Goal: Information Seeking & Learning: Understand process/instructions

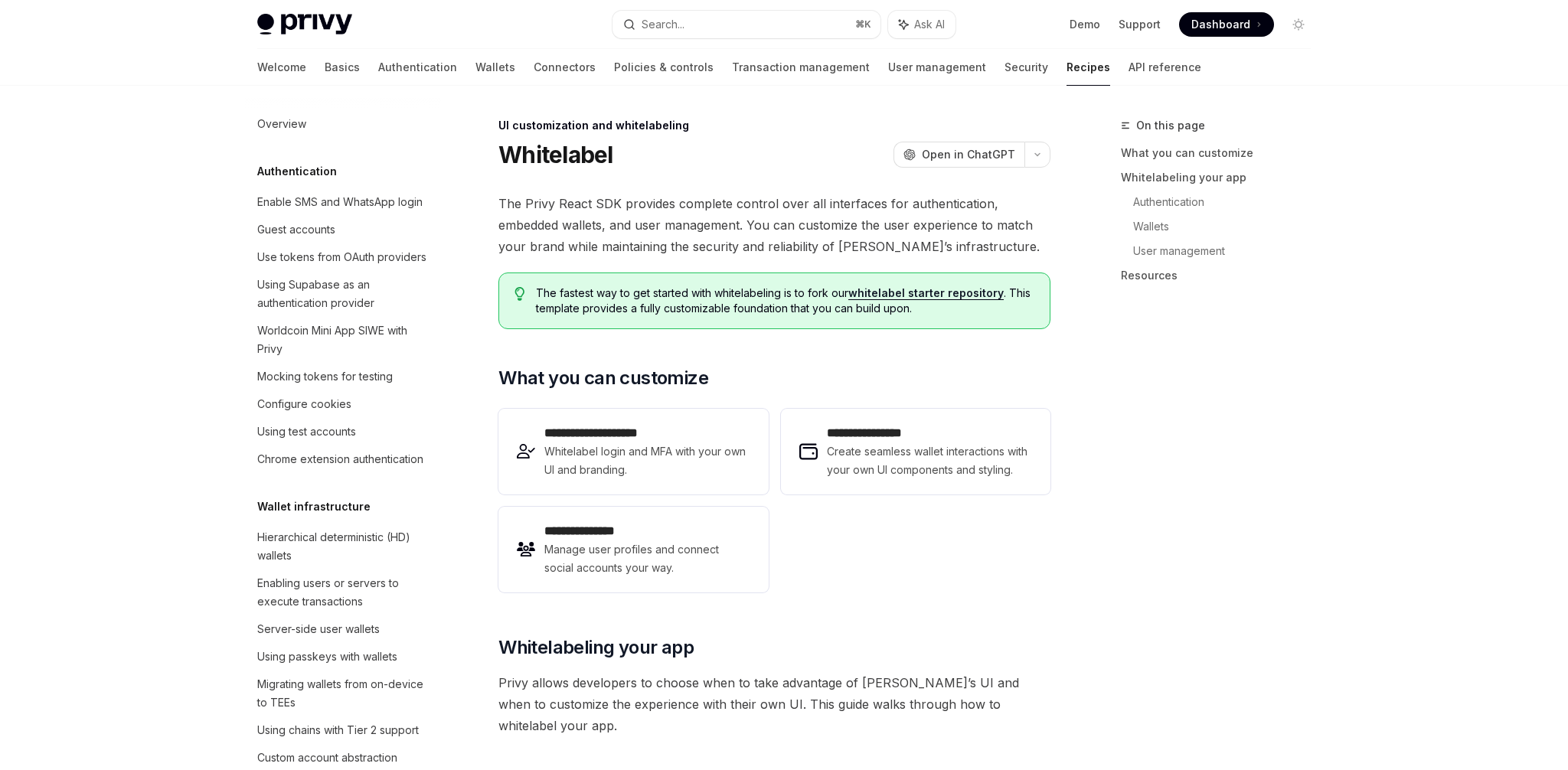
type textarea "*"
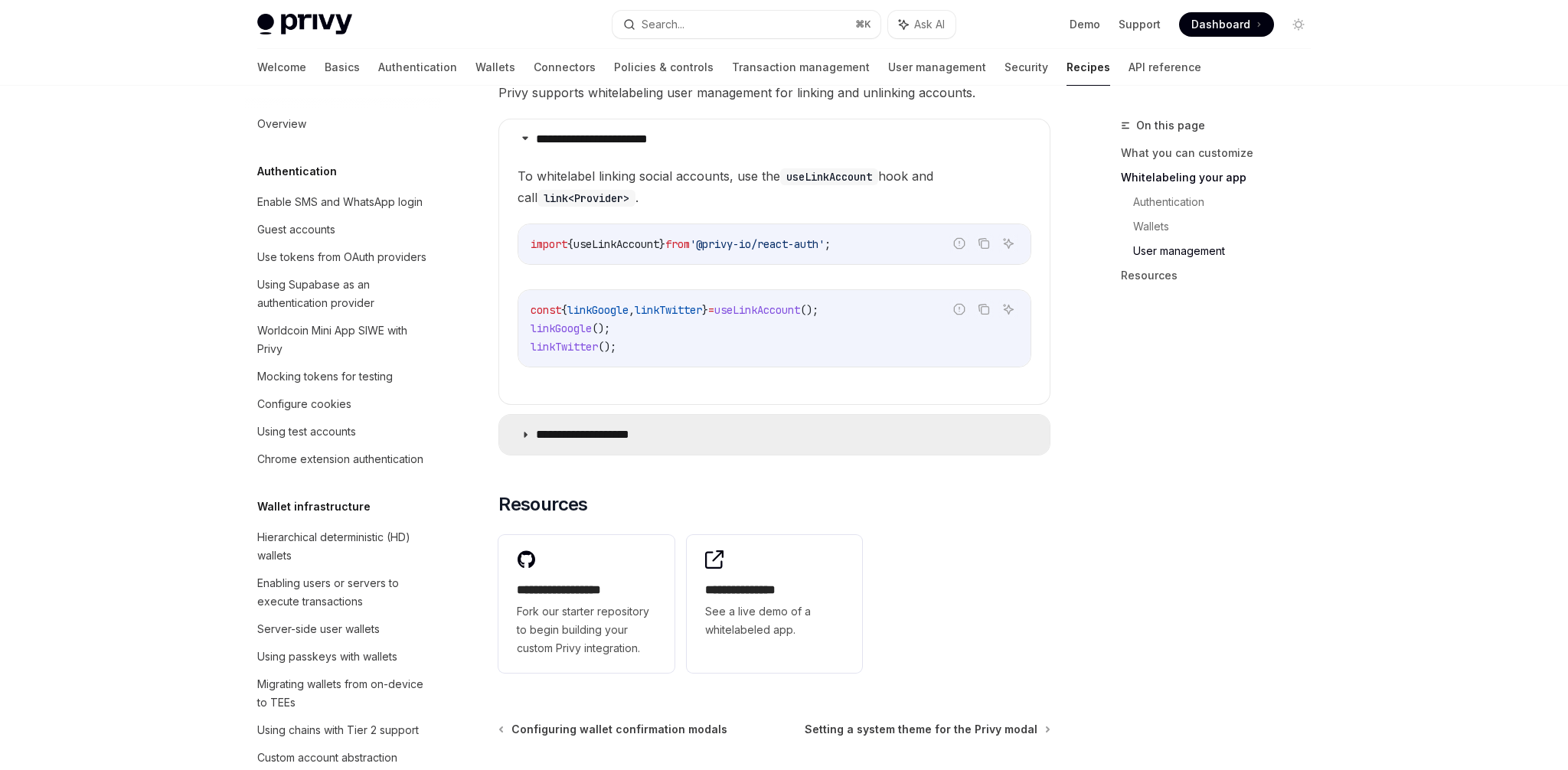
click at [639, 414] on summary "**********" at bounding box center [774, 434] width 550 height 40
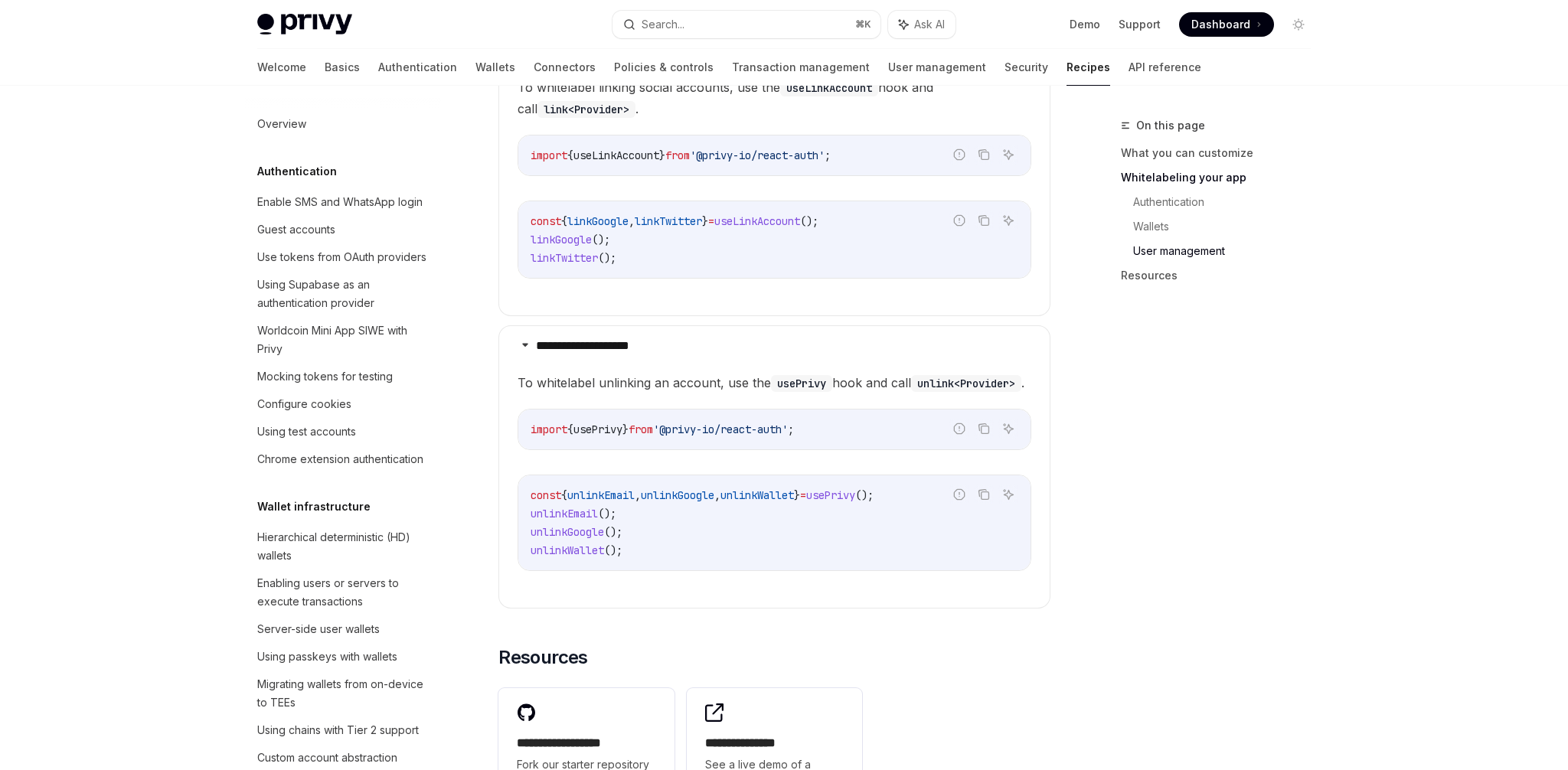
scroll to position [2173, 0]
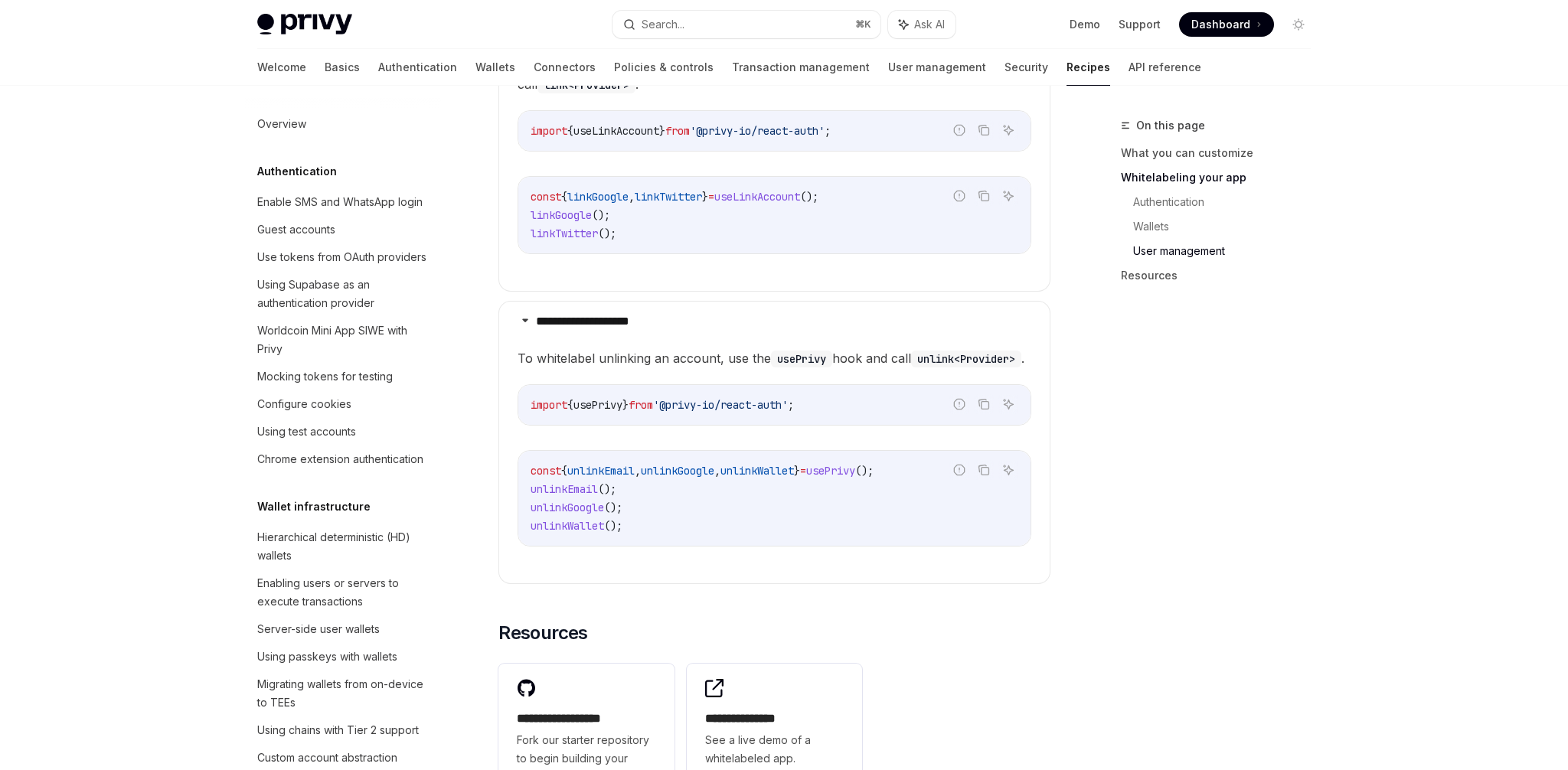
click at [617, 404] on span "usePrivy" at bounding box center [597, 405] width 49 height 14
click at [635, 473] on span "unlinkEmail" at bounding box center [601, 471] width 67 height 14
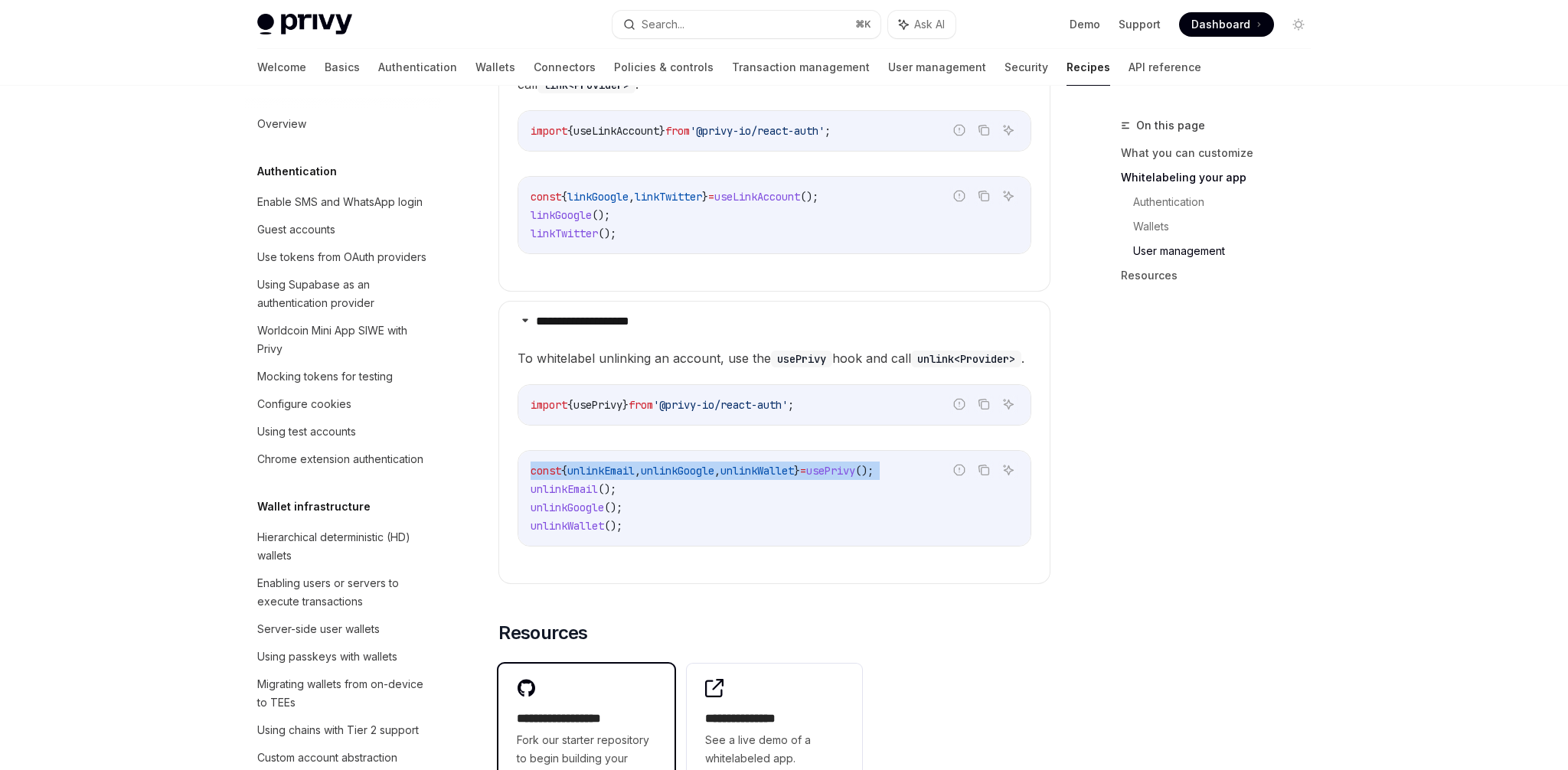
copy code "const { unlinkEmail , unlinkGoogle , unlinkWallet } = usePrivy ();"
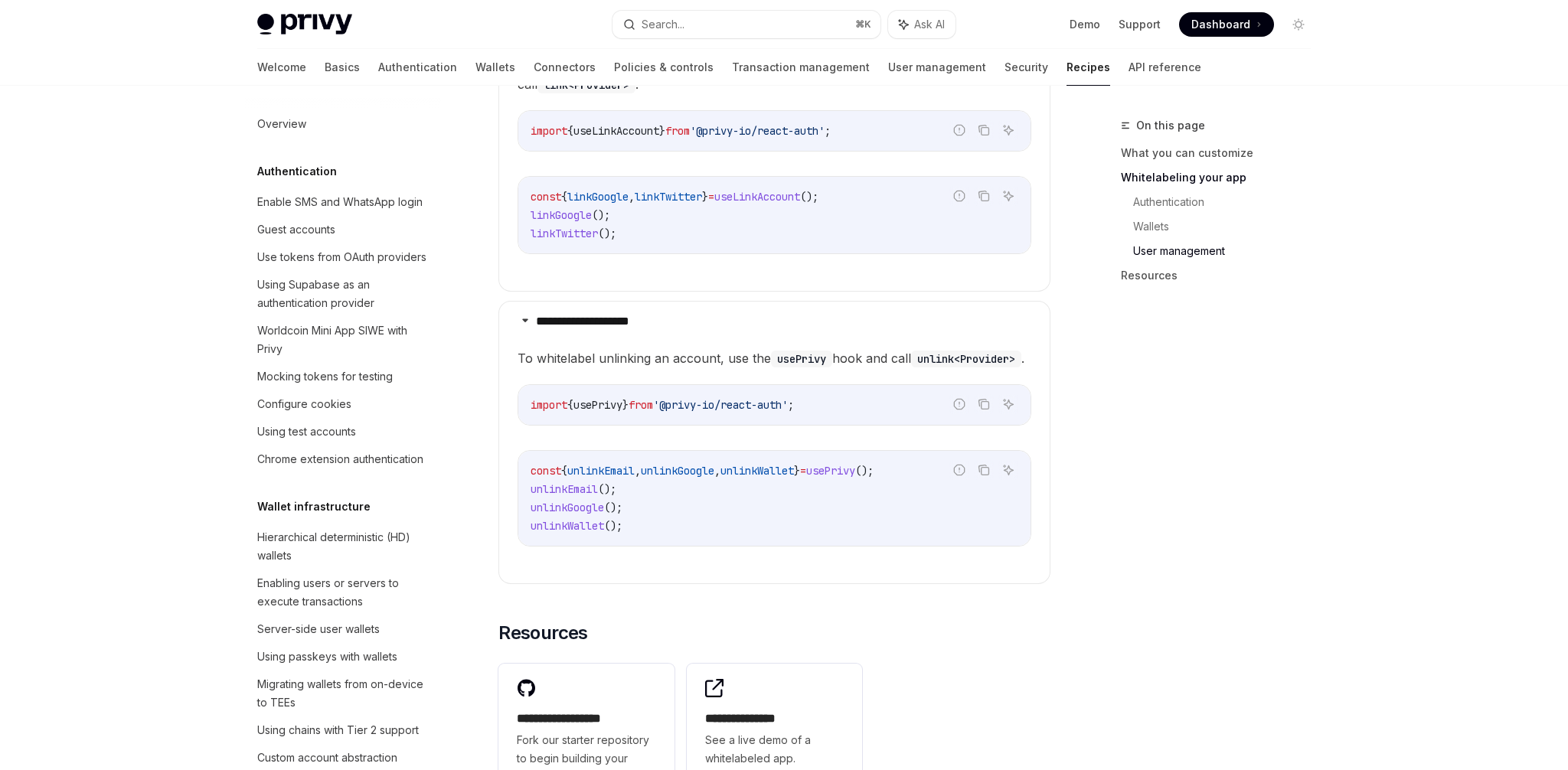
click at [624, 372] on children "To whitelabel unlinking an account, use the usePrivy hook and call unlink<Provi…" at bounding box center [775, 459] width 514 height 223
click at [557, 522] on span "unlinkWallet" at bounding box center [567, 525] width 73 height 14
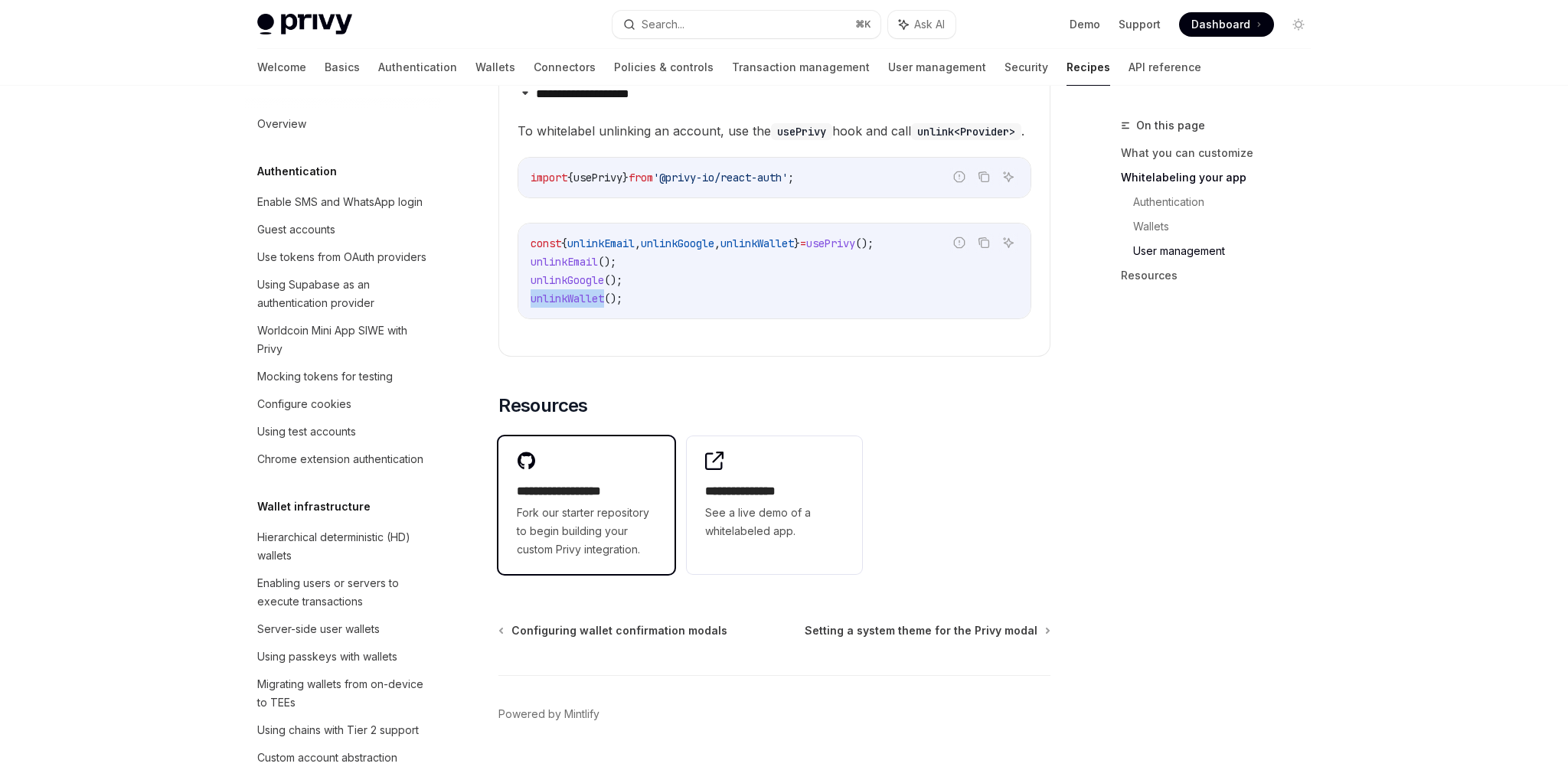
scroll to position [2359, 0]
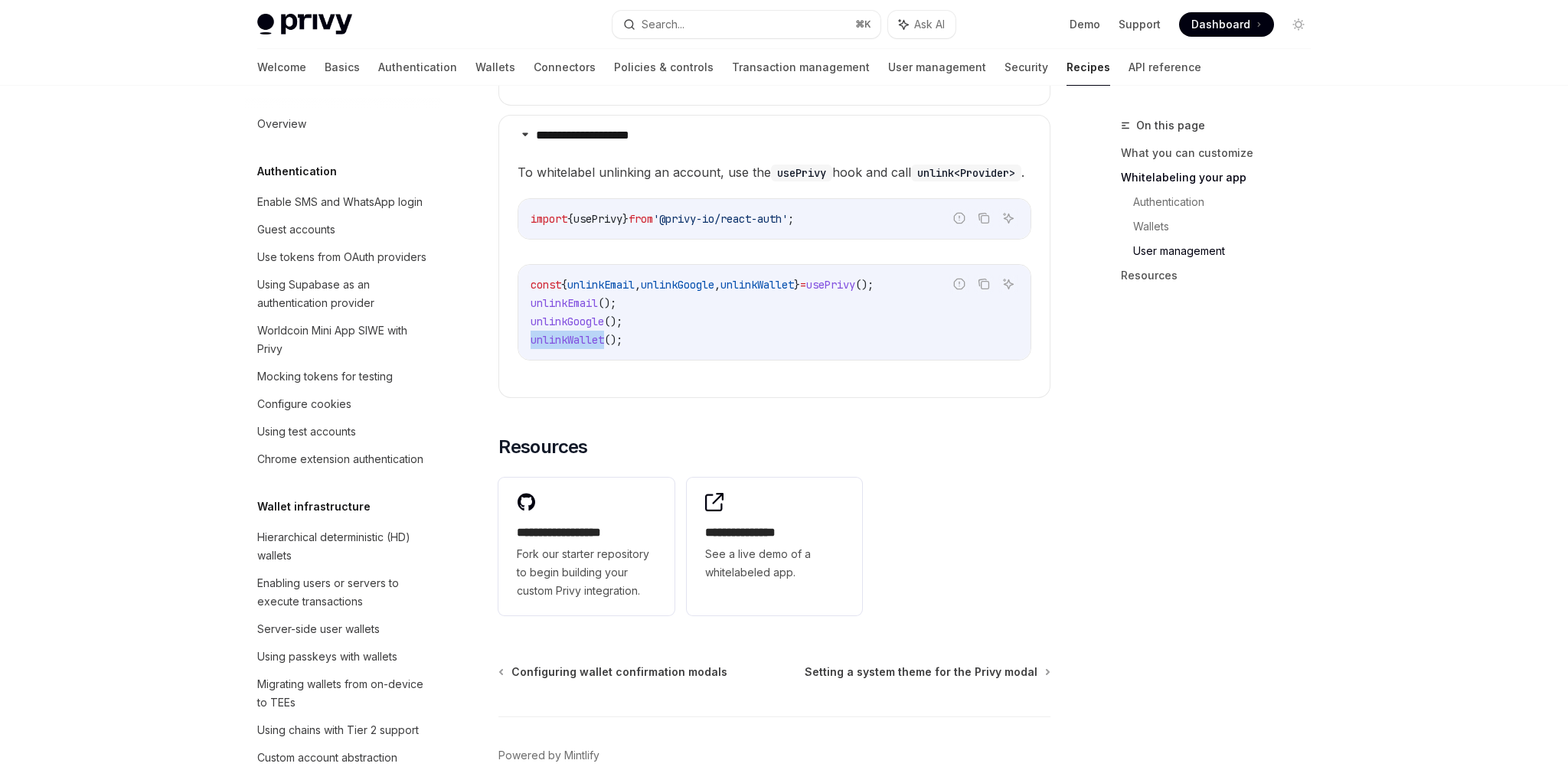
click at [575, 337] on span "unlinkWallet" at bounding box center [567, 339] width 73 height 14
click at [563, 318] on span "unlinkGoogle" at bounding box center [567, 321] width 73 height 14
click at [753, 32] on button "Search... ⌘ K" at bounding box center [746, 25] width 268 height 27
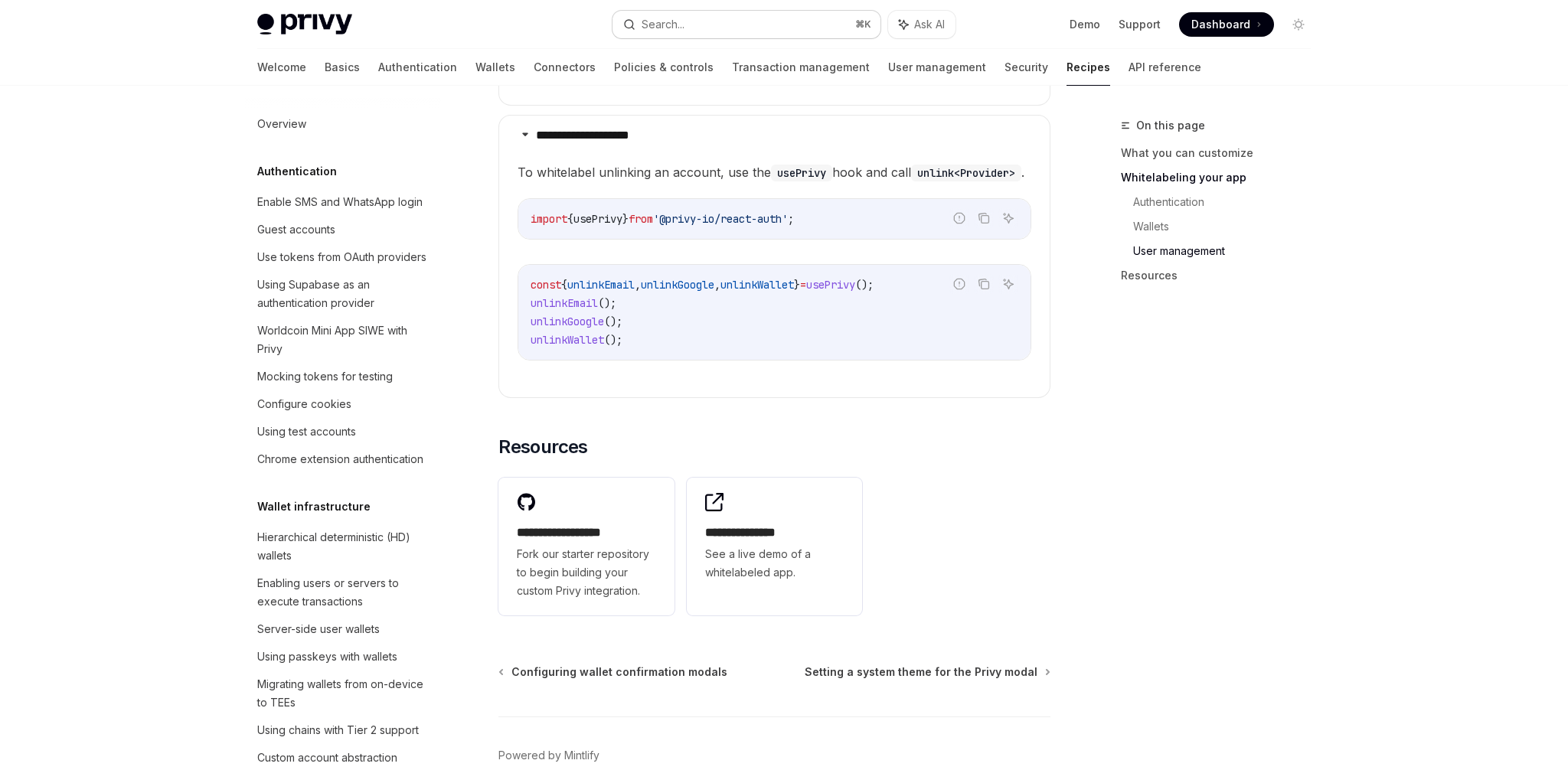
click at [752, 29] on button "Search... ⌘ K" at bounding box center [746, 25] width 268 height 27
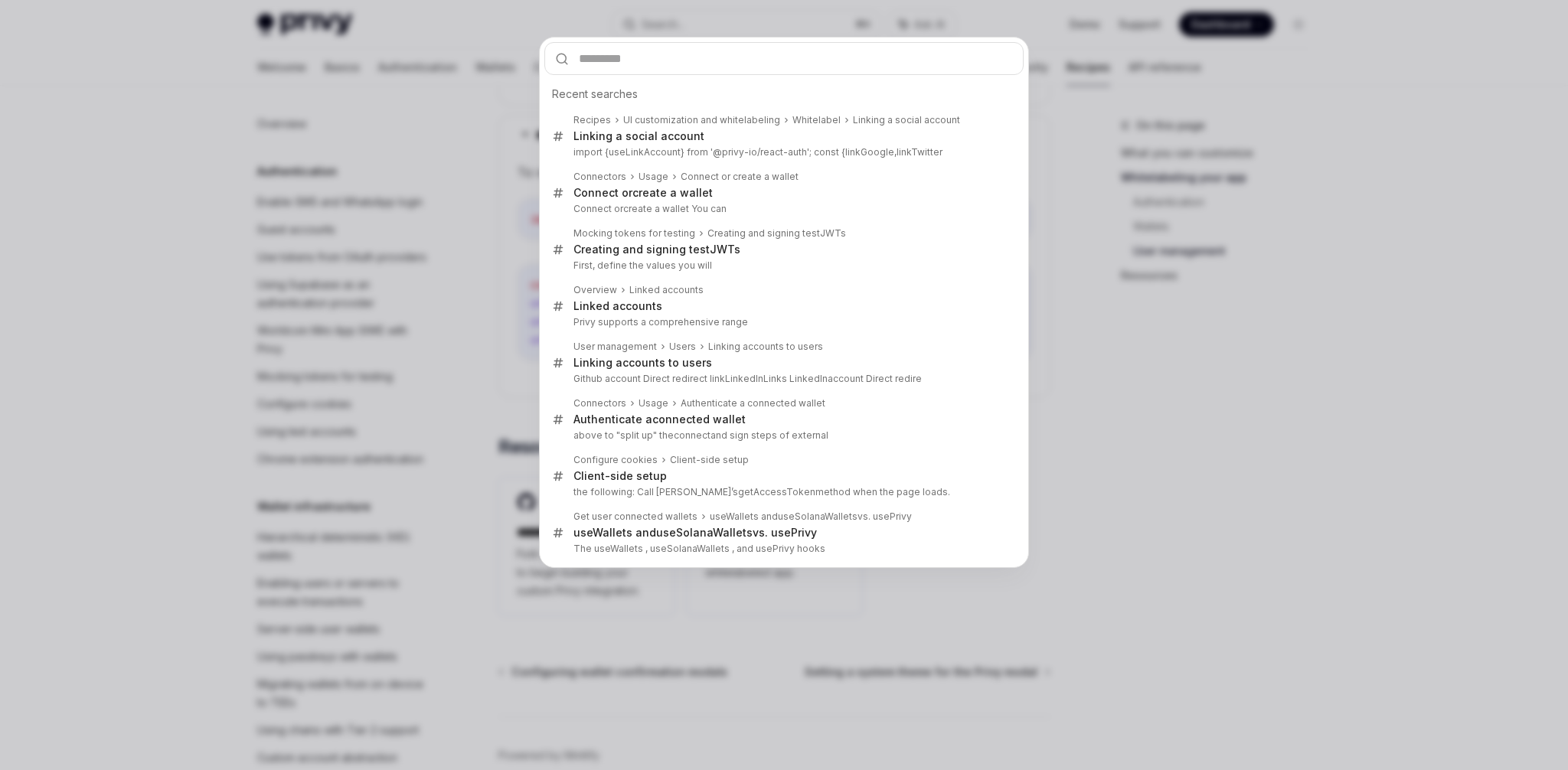
type input "**********"
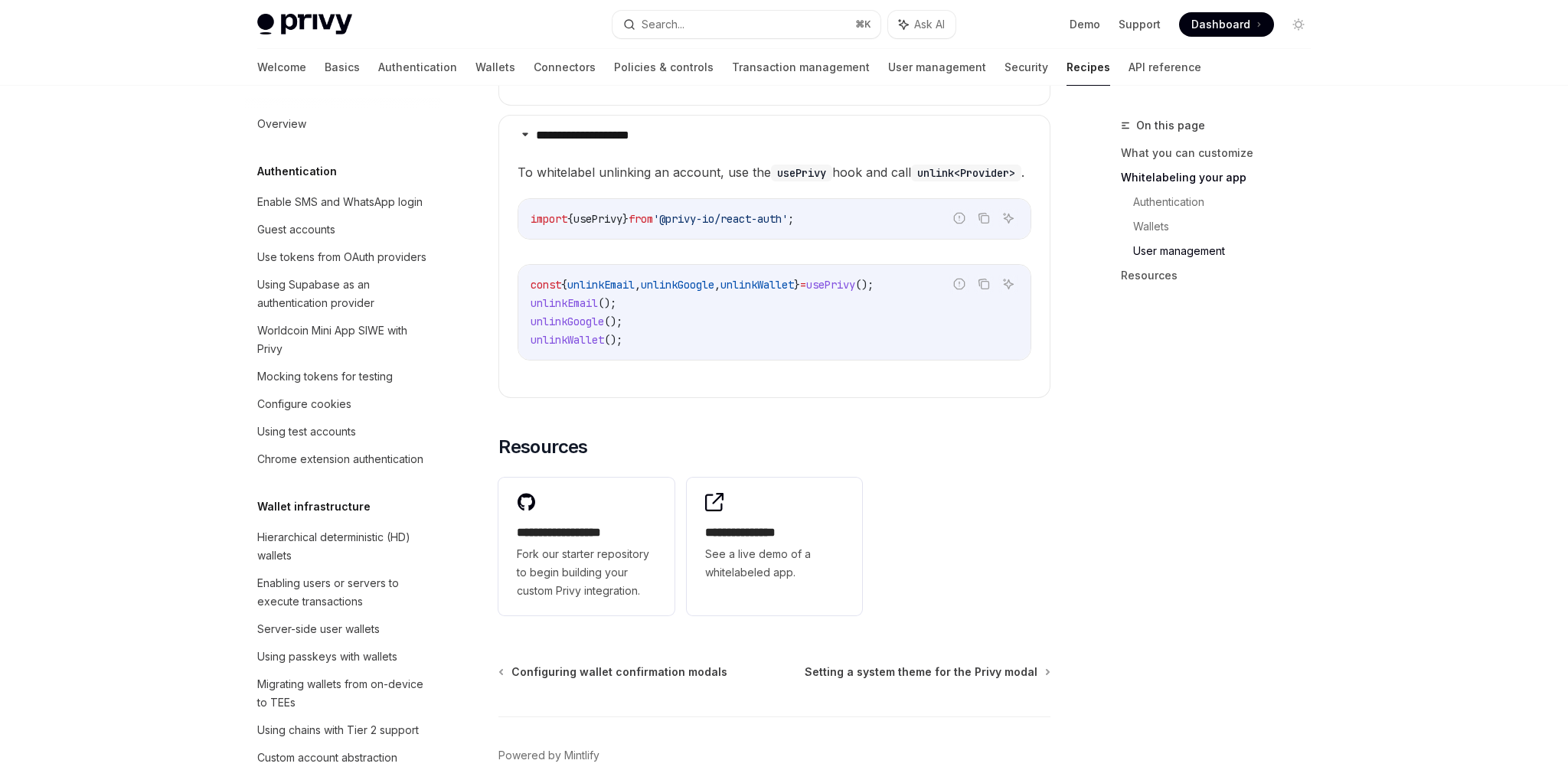
type textarea "*"
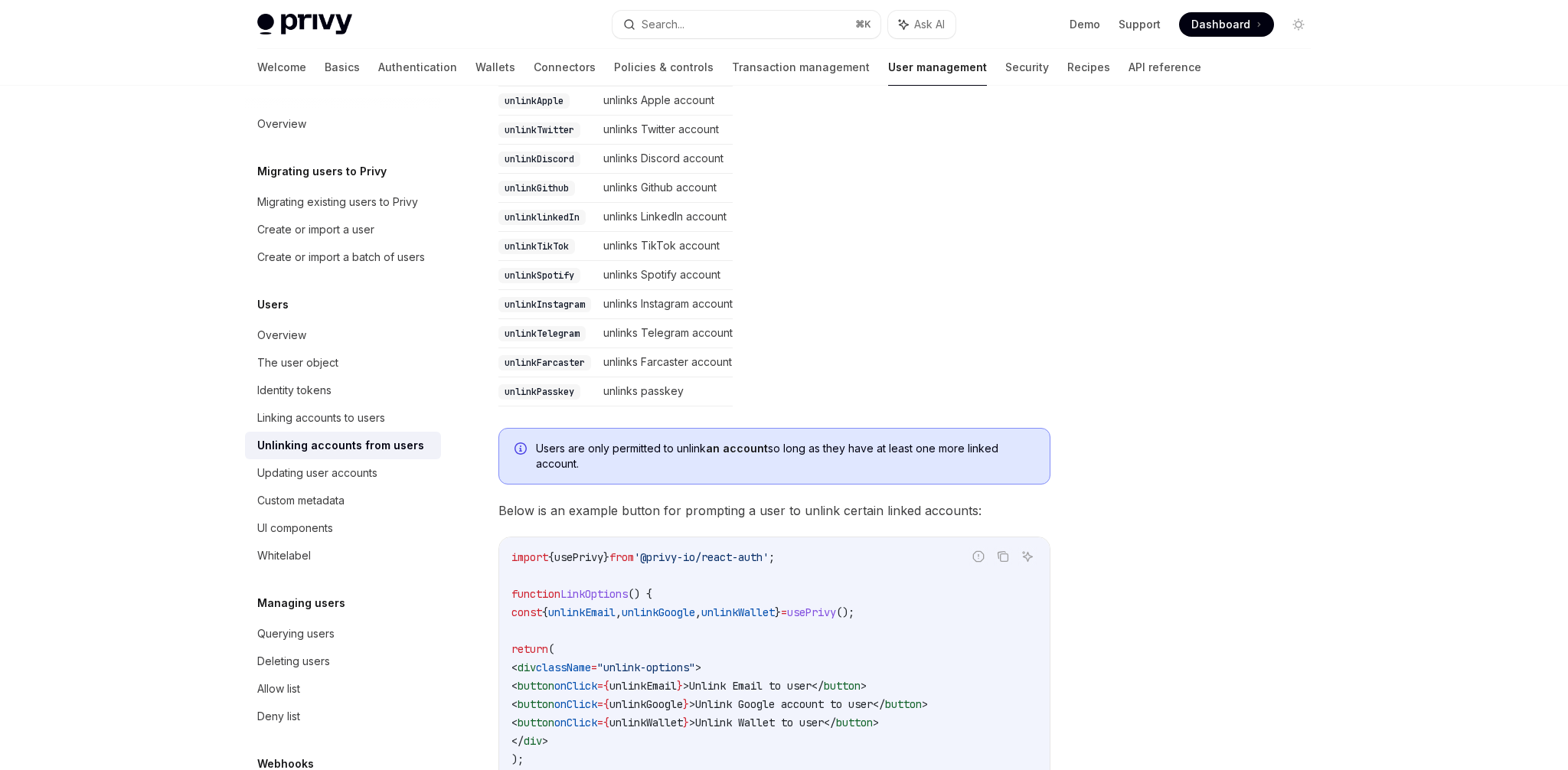
scroll to position [483, 0]
